Goal: Transaction & Acquisition: Book appointment/travel/reservation

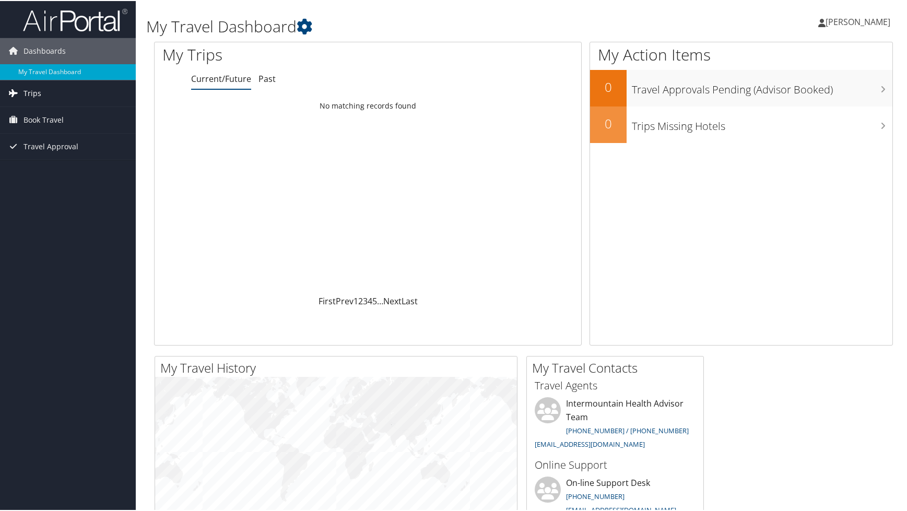
click at [49, 92] on link "Trips" at bounding box center [68, 92] width 136 height 26
click at [54, 165] on span "Book Travel" at bounding box center [43, 166] width 40 height 26
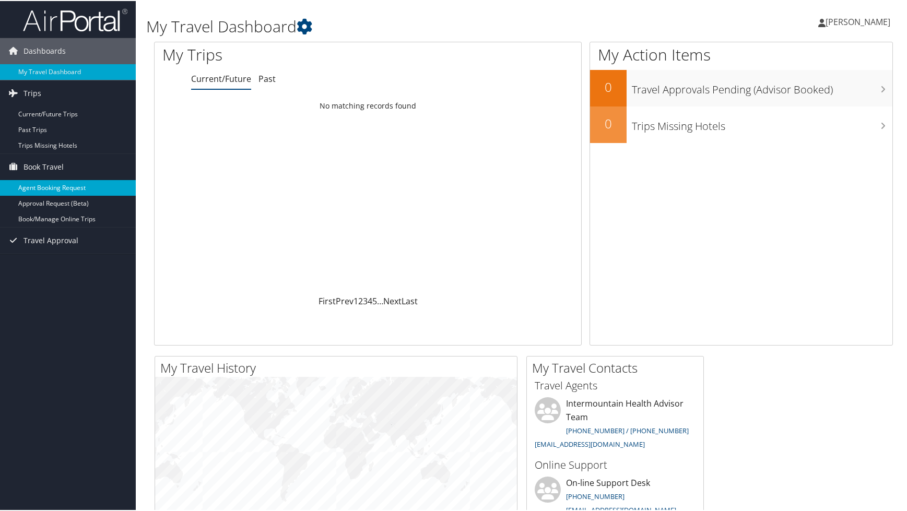
click at [87, 191] on link "Agent Booking Request" at bounding box center [68, 187] width 136 height 16
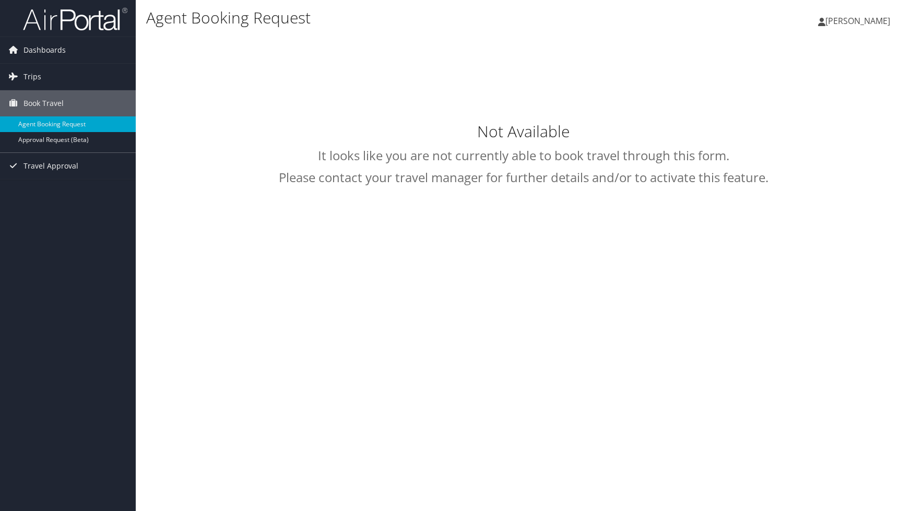
select select "[EMAIL_ADDRESS][DOMAIN_NAME]"
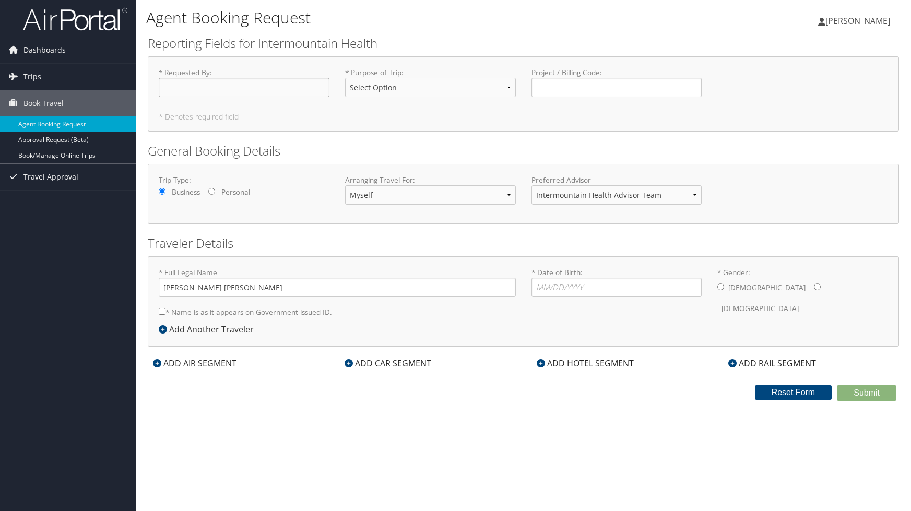
click at [223, 89] on input "* Requested By : Required" at bounding box center [244, 87] width 171 height 19
type input "[PERSON_NAME]"
select select "Conf or Education"
click at [345, 78] on select "Select Option 3rd Party Reimbursable Business CME Conf or Education Groups Pers…" at bounding box center [430, 87] width 171 height 19
click at [565, 89] on input "Project / Billing Code : Required" at bounding box center [616, 87] width 171 height 19
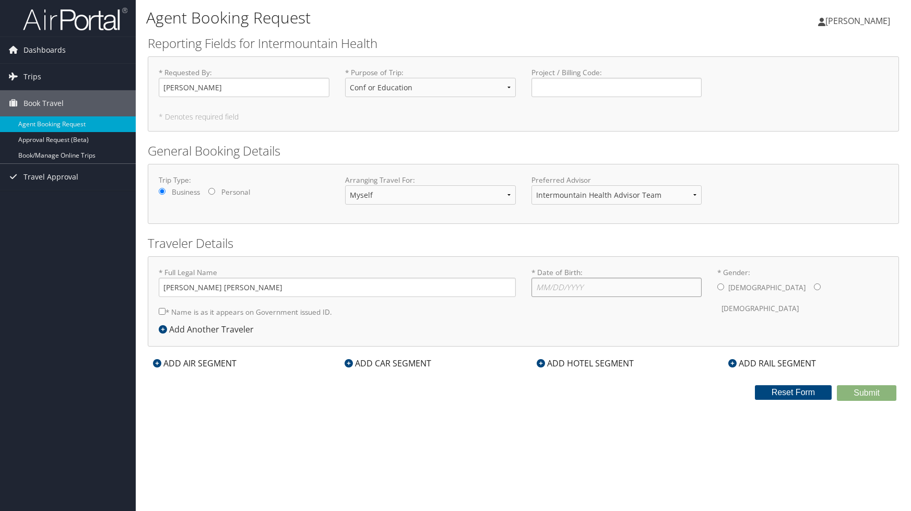
click at [581, 288] on input "* Date of Birth: Invalid Date" at bounding box center [616, 287] width 171 height 19
type input "10/08/1995"
click at [761, 288] on div "Male Female" at bounding box center [802, 298] width 171 height 41
click at [814, 288] on input "* Gender: Male Female" at bounding box center [817, 286] width 7 height 7
radio input "true"
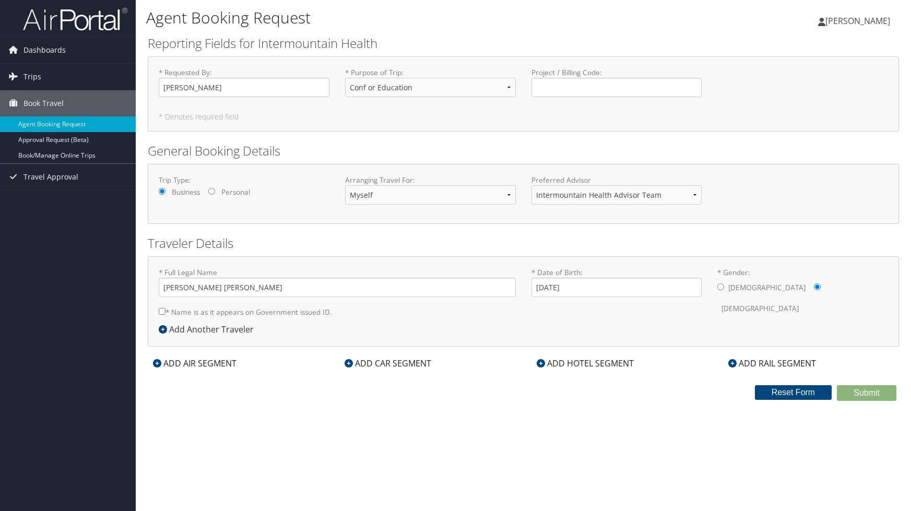
click at [206, 360] on div "ADD AIR SEGMENT" at bounding box center [195, 363] width 94 height 13
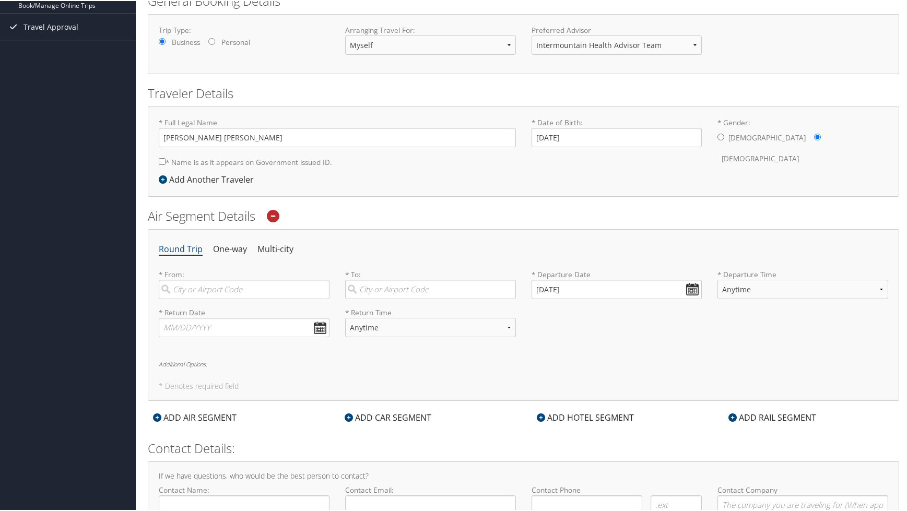
scroll to position [157, 0]
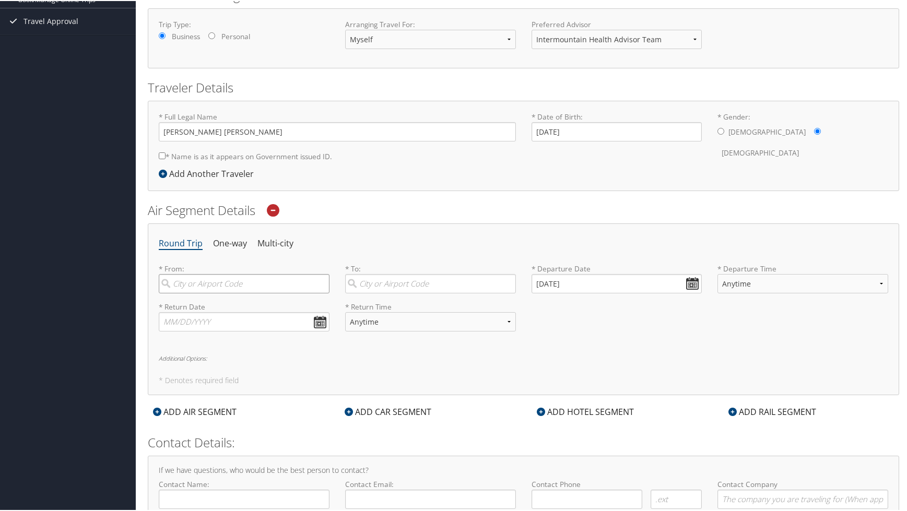
click at [197, 292] on input "search" at bounding box center [244, 282] width 171 height 19
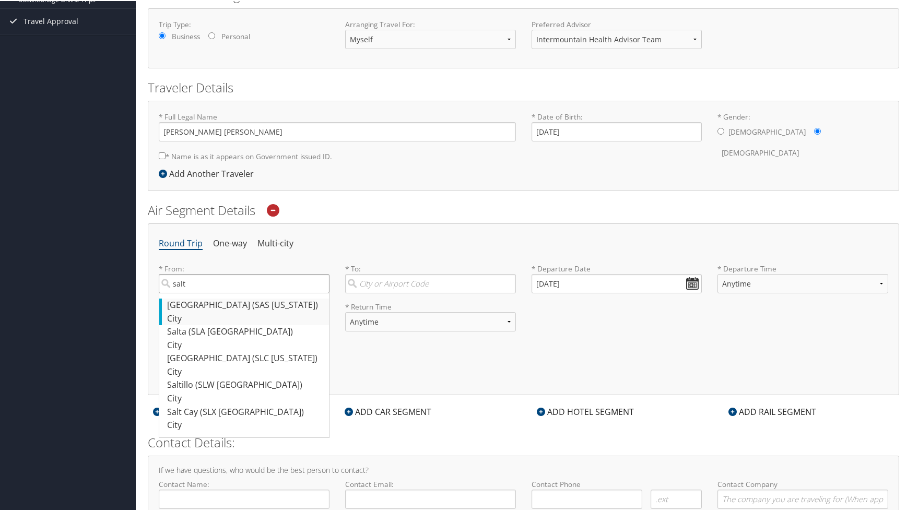
scroll to position [211, 0]
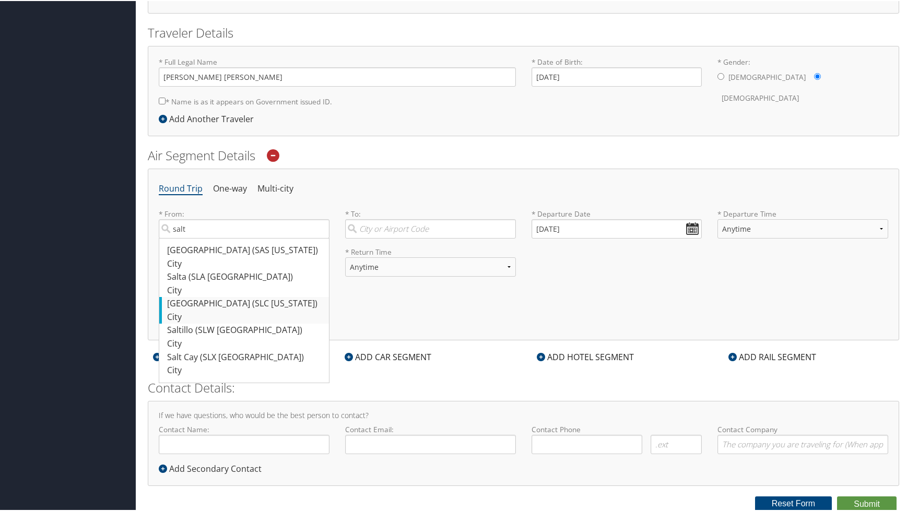
click at [266, 307] on div "Salt Lake City (SLC Utah)" at bounding box center [245, 303] width 157 height 14
click at [266, 238] on input "salt" at bounding box center [244, 227] width 171 height 19
type input "Salt Lake City (SLC Utah)"
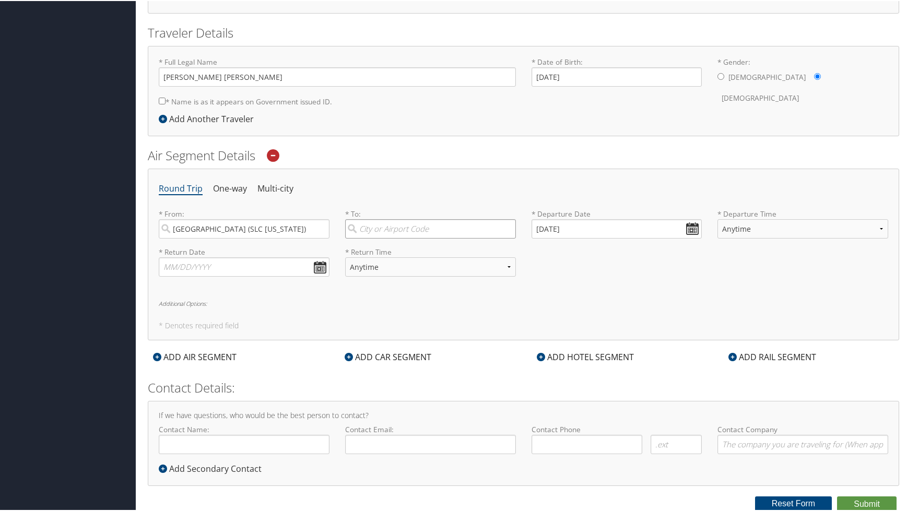
click at [375, 230] on input "search" at bounding box center [430, 227] width 171 height 19
click at [383, 254] on div "New Orleans (MSY null)" at bounding box center [431, 250] width 157 height 14
click at [383, 238] on input "new orleans" at bounding box center [430, 227] width 171 height 19
type input "New Orleans (MSY null)"
click at [611, 230] on input "10/06/2025" at bounding box center [616, 227] width 171 height 19
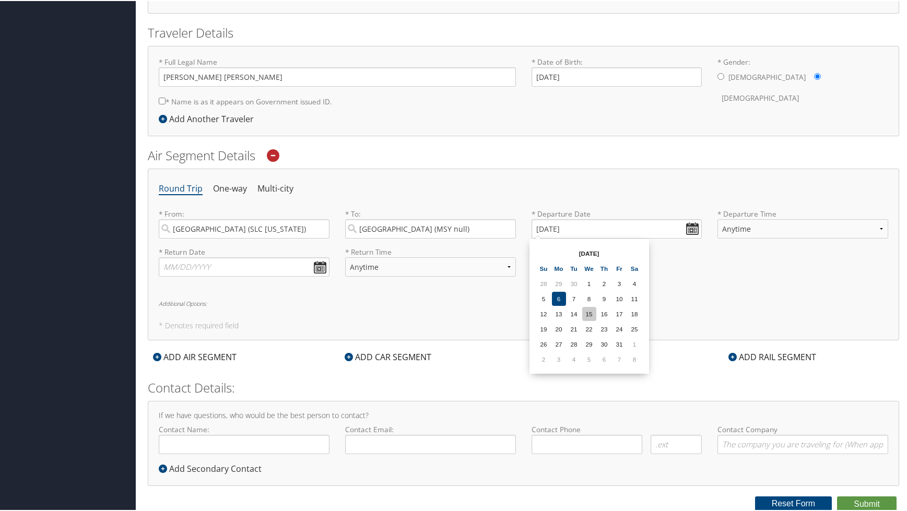
click at [592, 311] on td "15" at bounding box center [589, 313] width 14 height 14
type input "10/15/2025"
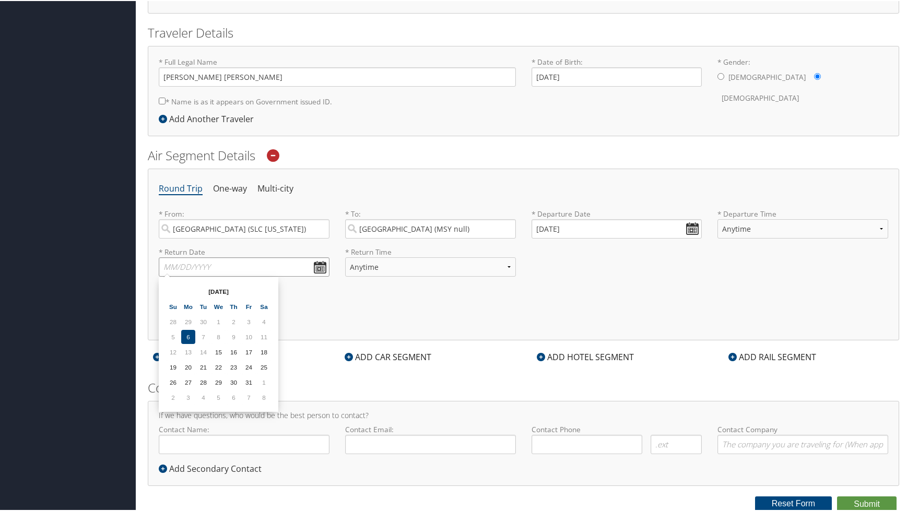
click at [263, 274] on input "text" at bounding box center [244, 265] width 171 height 19
click at [248, 349] on td "17" at bounding box center [249, 351] width 14 height 14
type input "10/17/2025"
click at [792, 229] on select "Anytime Early Morning (5AM-7AM) Morning (7AM-12PM) Afternoon (12PM-5PM) Evening…" at bounding box center [802, 227] width 171 height 19
select select "7AM-12PM"
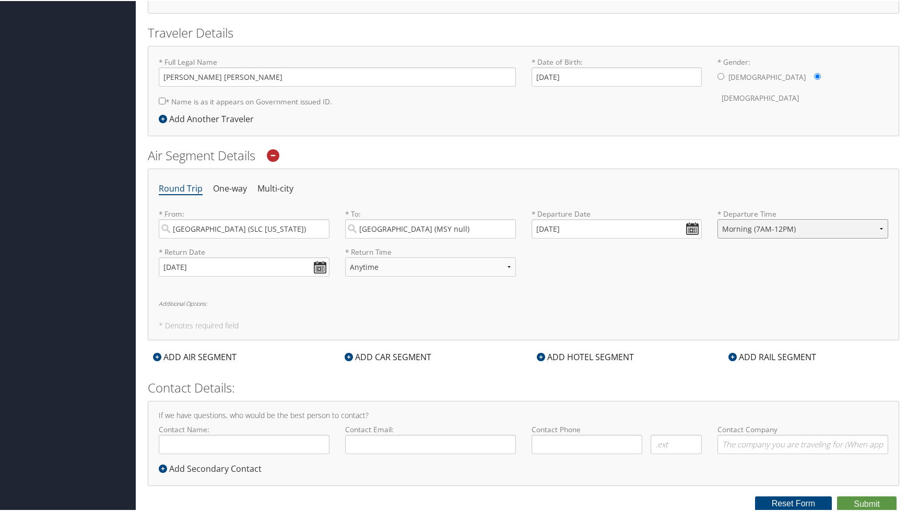
click at [717, 218] on select "Anytime Early Morning (5AM-7AM) Morning (7AM-12PM) Afternoon (12PM-5PM) Evening…" at bounding box center [802, 227] width 171 height 19
click at [412, 262] on select "Anytime Early Morning (5AM-7AM) Morning (7AM-12PM) Afternoon (12PM-5PM) Evening…" at bounding box center [430, 265] width 171 height 19
select select "5PM-10PM"
click at [345, 256] on select "Anytime Early Morning (5AM-7AM) Morning (7AM-12PM) Afternoon (12PM-5PM) Evening…" at bounding box center [430, 265] width 171 height 19
click at [861, 502] on button "Submit" at bounding box center [867, 503] width 60 height 16
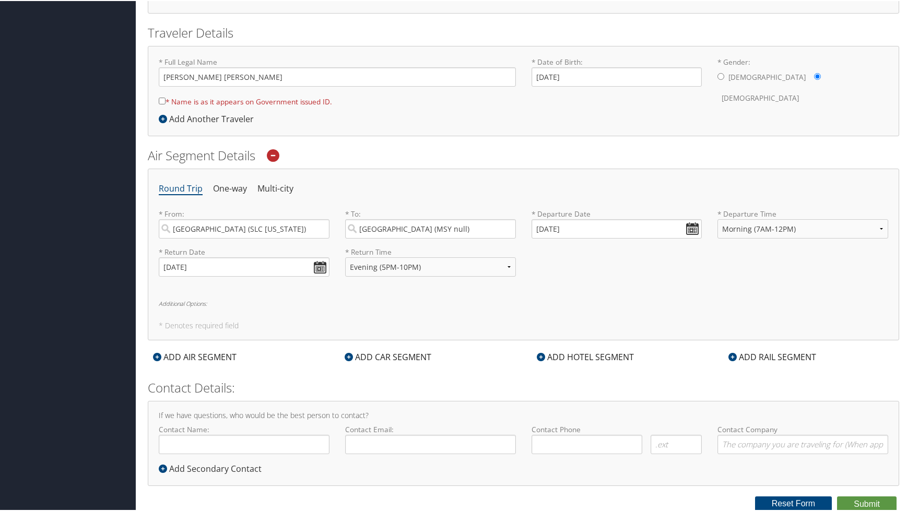
click at [161, 100] on input "* Name is as it appears on Government issued ID." at bounding box center [162, 100] width 7 height 7
checkbox input "true"
click at [848, 501] on button "Submit" at bounding box center [867, 503] width 60 height 16
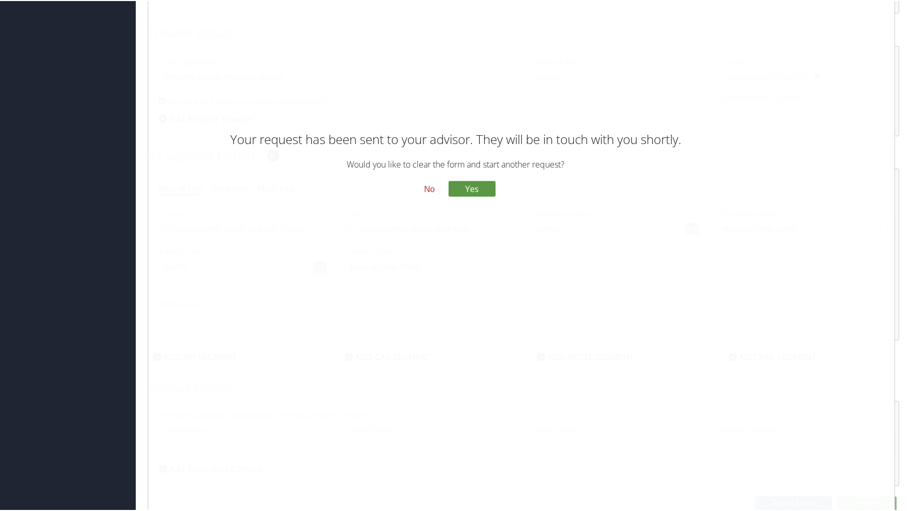
click at [428, 197] on button "No" at bounding box center [429, 189] width 27 height 18
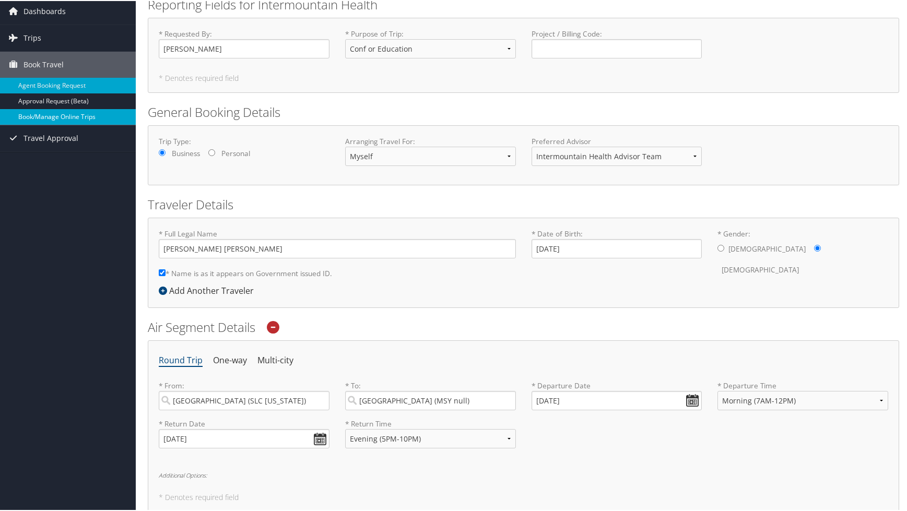
scroll to position [0, 0]
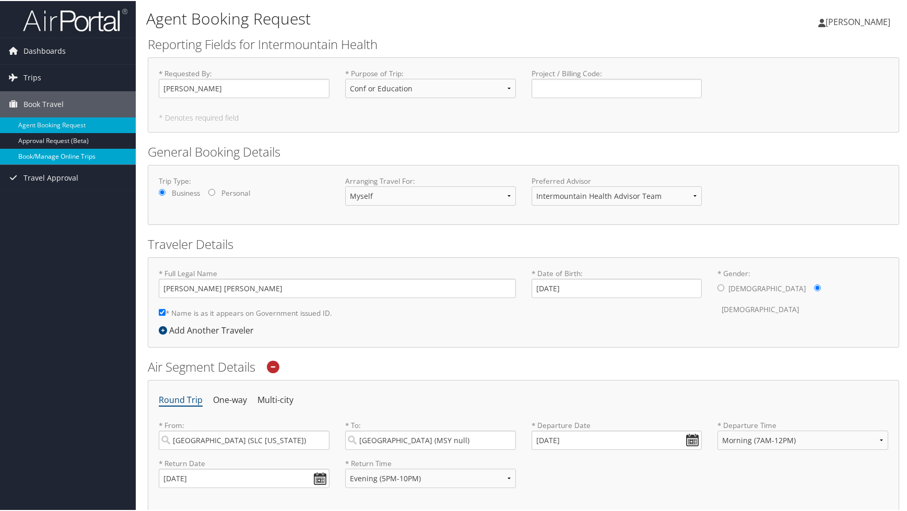
click at [63, 156] on link "Book/Manage Online Trips" at bounding box center [68, 156] width 136 height 16
